Goal: Task Accomplishment & Management: Manage account settings

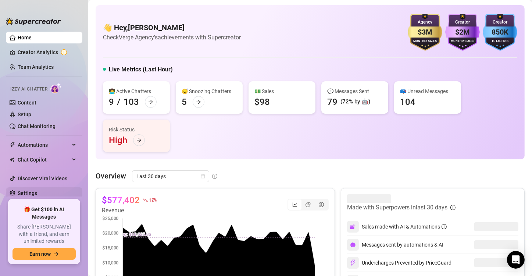
click at [37, 190] on link "Settings" at bounding box center [27, 193] width 19 height 6
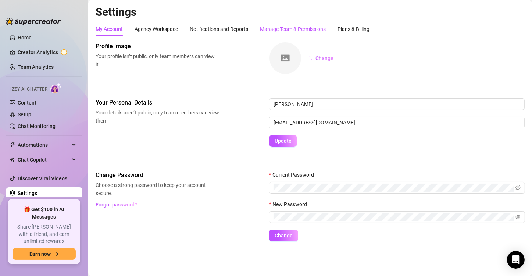
drag, startPoint x: 304, startPoint y: 29, endPoint x: 227, endPoint y: 6, distance: 80.6
click at [304, 29] on div "Manage Team & Permissions" at bounding box center [293, 29] width 66 height 8
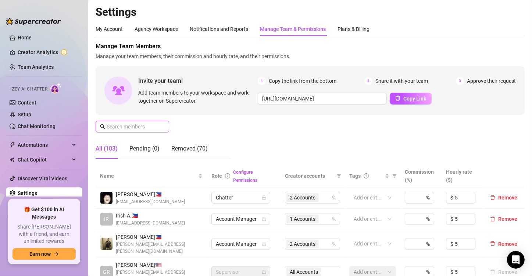
click at [152, 126] on input "text" at bounding box center [133, 126] width 52 height 8
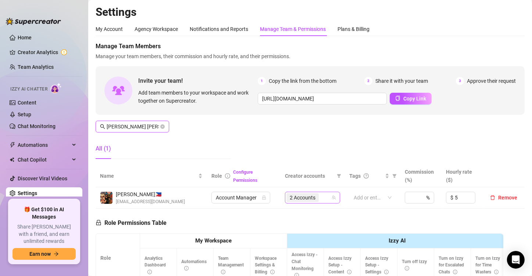
click at [326, 200] on div "2 Accounts" at bounding box center [308, 197] width 44 height 10
type input "[PERSON_NAME] [PERSON_NAME]"
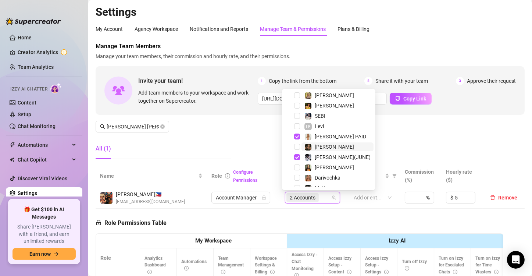
scroll to position [37, 0]
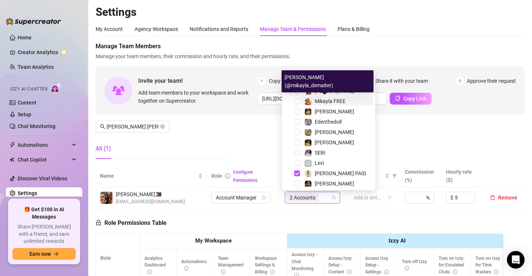
click at [339, 101] on span "Mikayla FREE" at bounding box center [330, 101] width 31 height 6
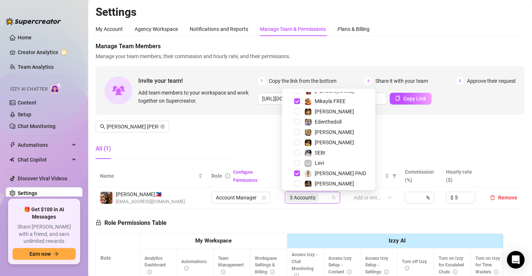
click at [254, 141] on div "Manage Team Members Manage your team members, their commission and hourly rate,…" at bounding box center [310, 103] width 429 height 123
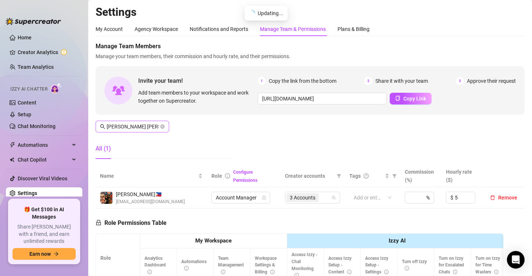
click at [163, 126] on icon "close-circle" at bounding box center [162, 126] width 4 height 4
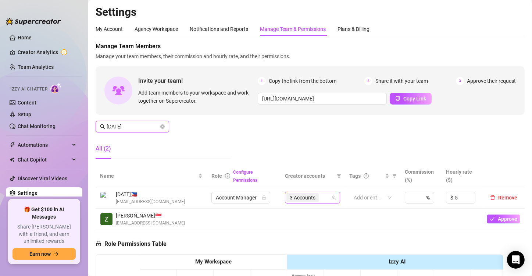
click at [323, 196] on div "3 Accounts" at bounding box center [308, 197] width 44 height 10
type input "[DATE]"
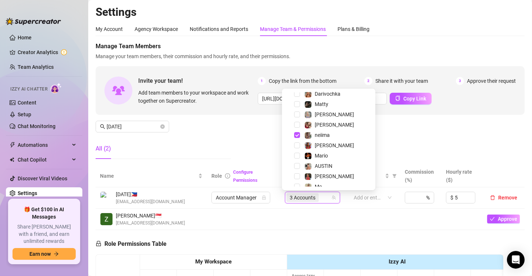
scroll to position [163, 0]
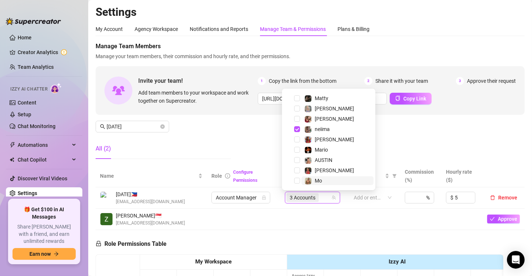
click at [324, 180] on span "Mo" at bounding box center [337, 180] width 72 height 9
click at [188, 144] on div "All (2)" at bounding box center [163, 148] width 135 height 21
